Goal: Find specific page/section: Find specific page/section

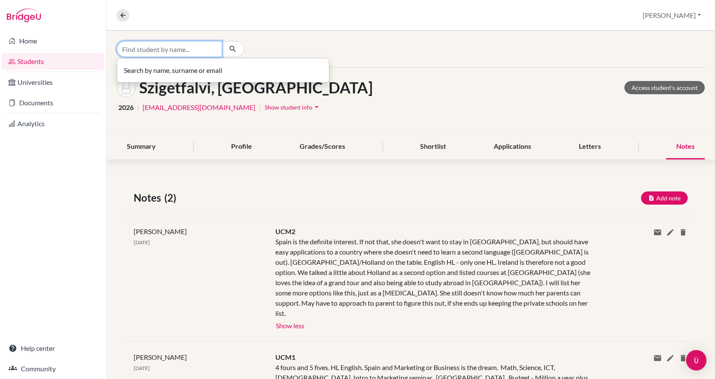
click at [203, 46] on input "Find student by name..." at bounding box center [170, 49] width 106 height 16
type input "fruzsi"
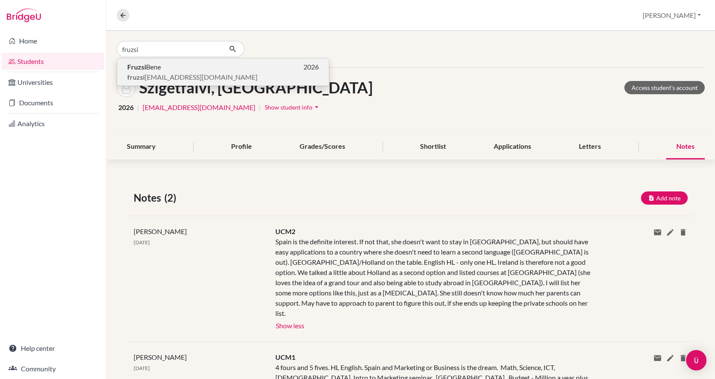
click at [192, 67] on p "Fruzsi Bene 2026" at bounding box center [223, 67] width 192 height 10
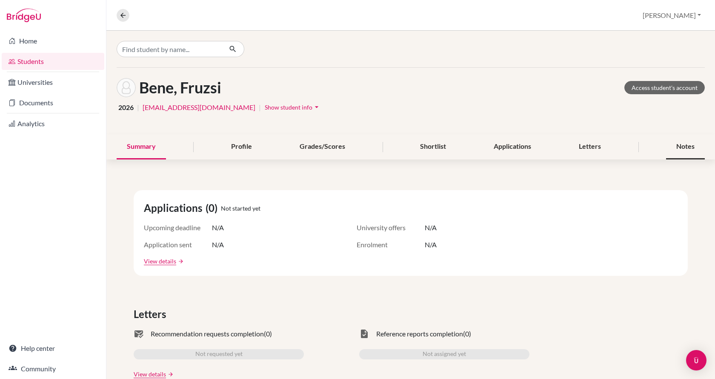
click at [674, 146] on div "Notes" at bounding box center [685, 146] width 39 height 25
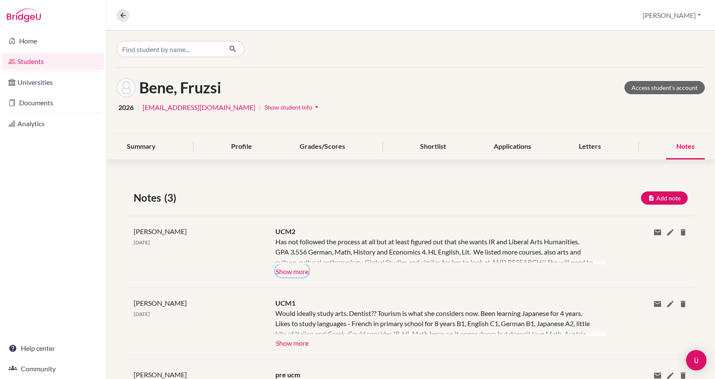
click at [296, 270] on button "Show more" at bounding box center [292, 270] width 34 height 13
